Goal: Find specific page/section: Find specific page/section

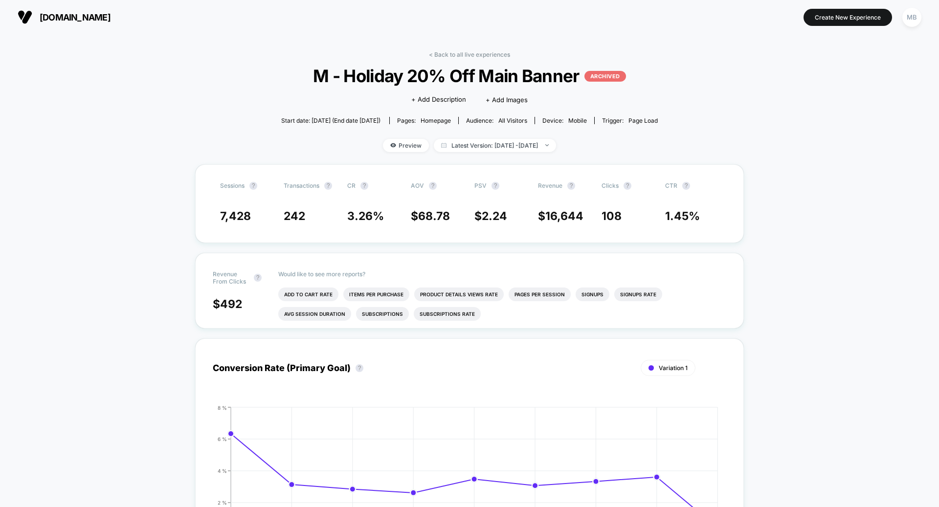
click at [79, 9] on section "[DOMAIN_NAME]" at bounding box center [164, 17] width 298 height 24
click at [79, 12] on span "[DOMAIN_NAME]" at bounding box center [75, 17] width 71 height 10
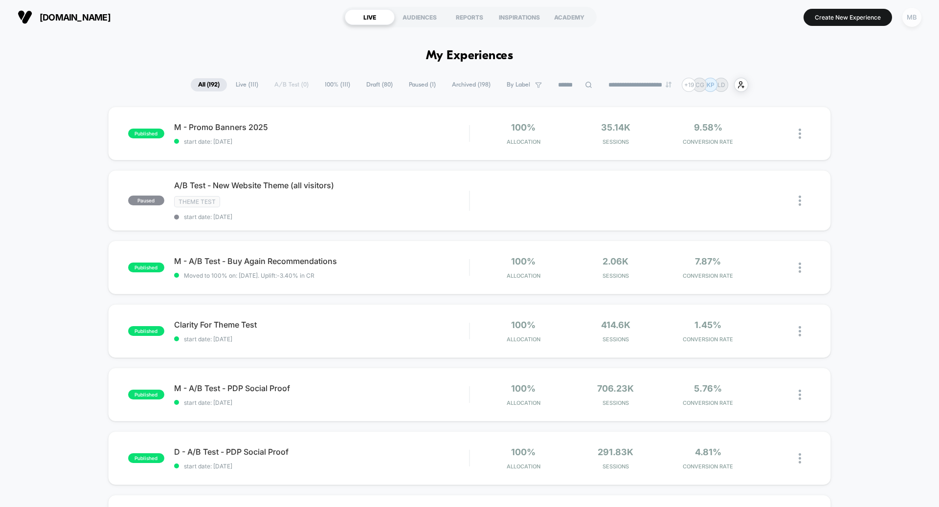
click at [910, 15] on div "MB" at bounding box center [912, 17] width 19 height 19
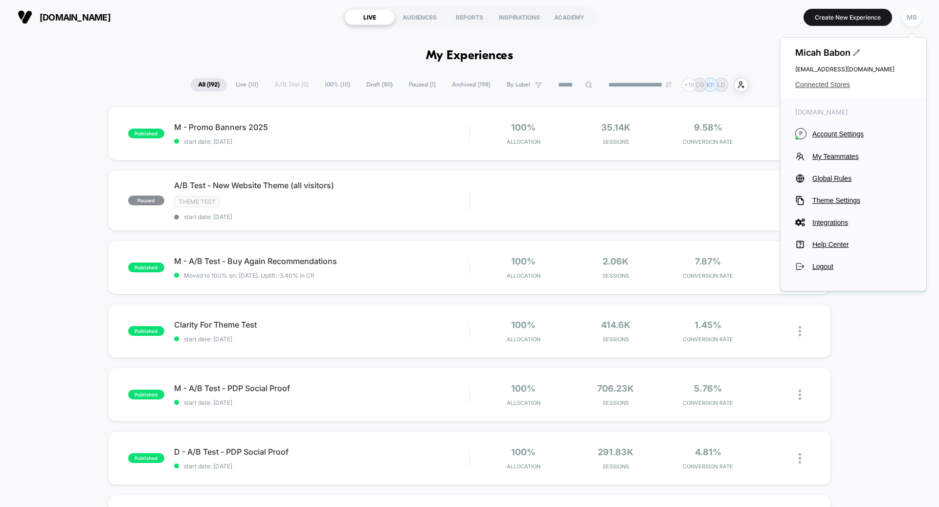
click at [821, 85] on span "Connected Stores" at bounding box center [854, 85] width 116 height 8
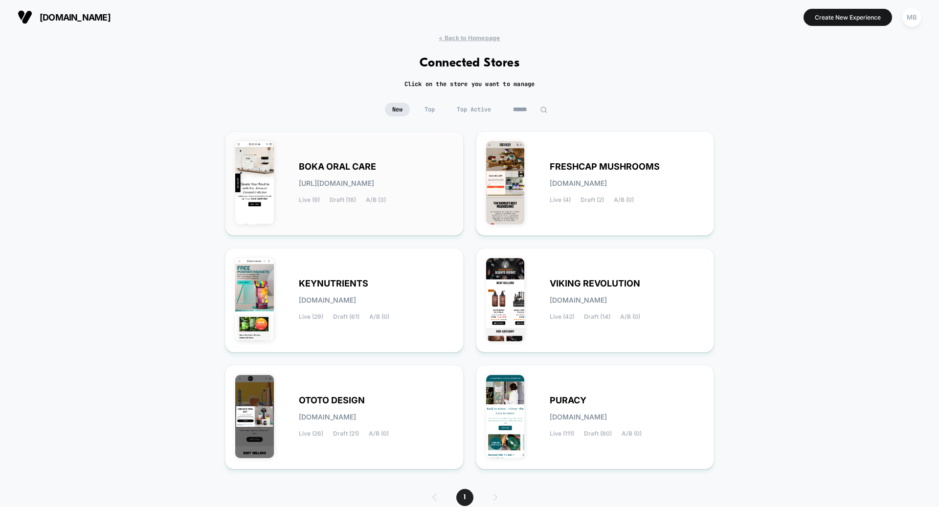
click at [433, 197] on div "BOKA ORAL CARE boka-oral_care.myshopify.com Live (9) Draft (18) A/B (3)" at bounding box center [376, 183] width 155 height 40
